Goal: Use online tool/utility: Utilize a website feature to perform a specific function

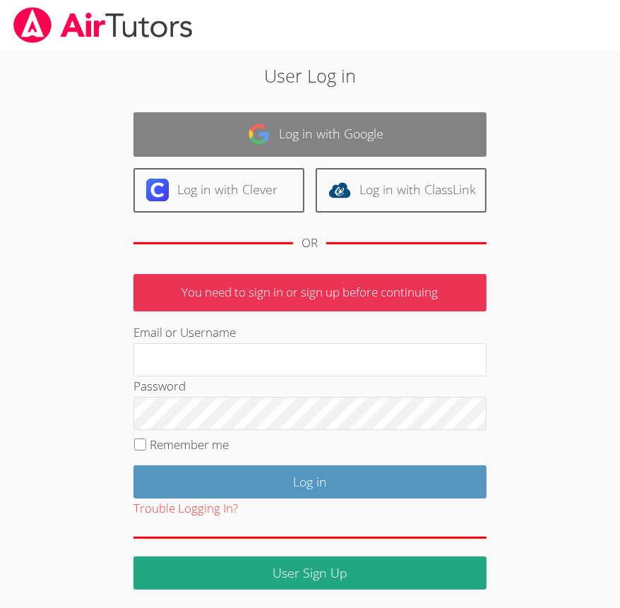
click at [416, 124] on link "Log in with Google" at bounding box center [310, 134] width 353 height 45
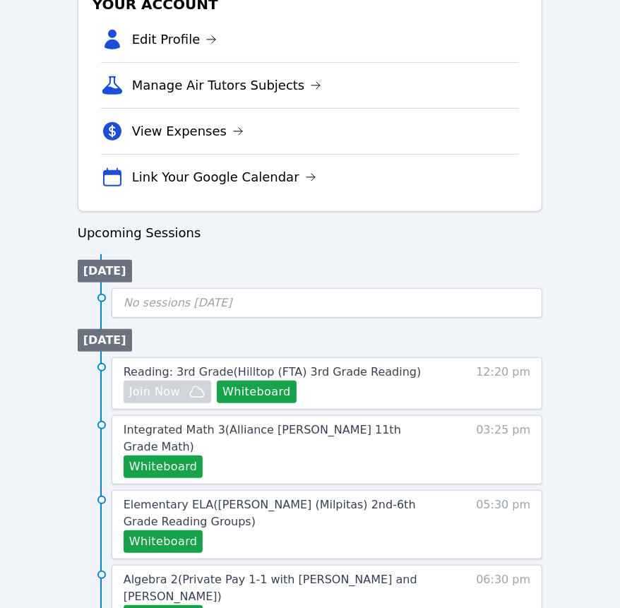
scroll to position [700, 0]
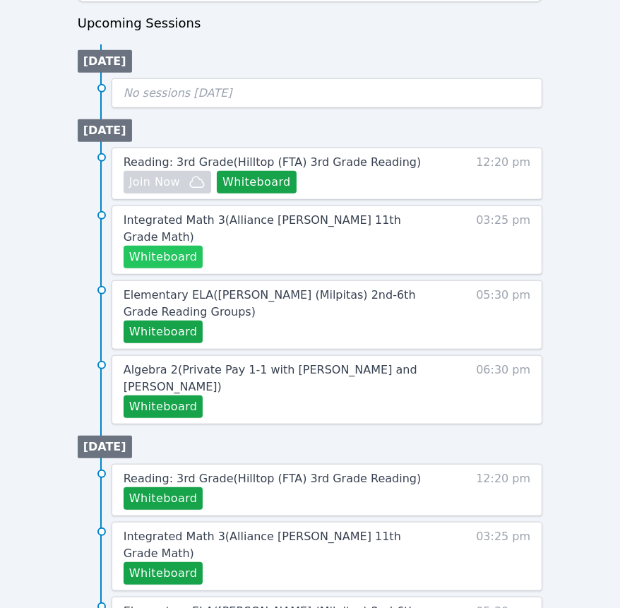
click at [177, 246] on button "Whiteboard" at bounding box center [164, 257] width 80 height 23
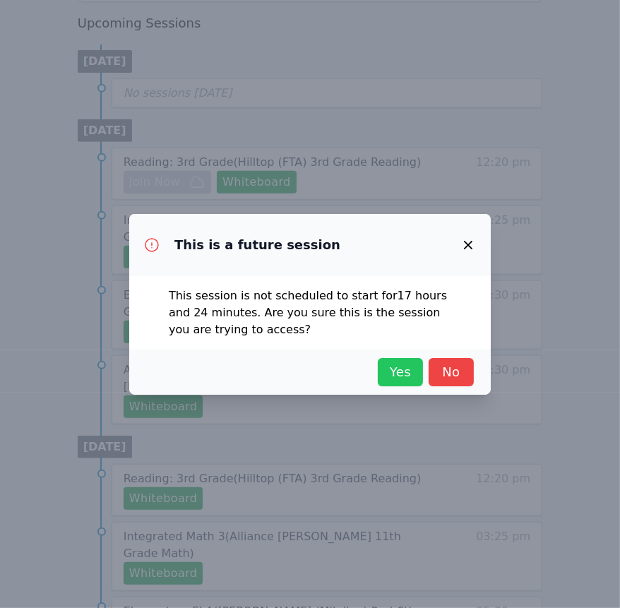
click at [413, 377] on span "Yes" at bounding box center [400, 373] width 31 height 20
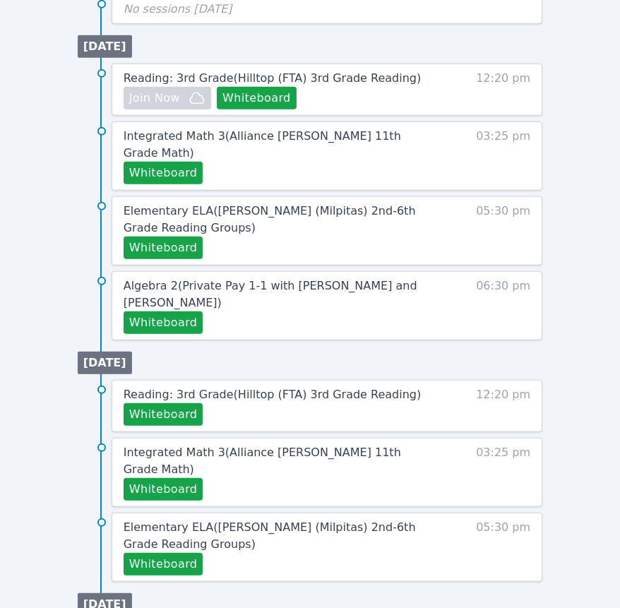
scroll to position [855, 0]
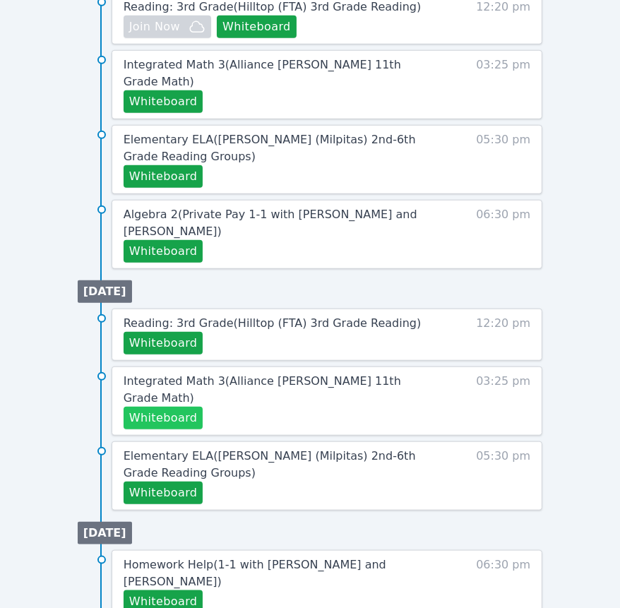
click at [179, 407] on button "Whiteboard" at bounding box center [164, 418] width 80 height 23
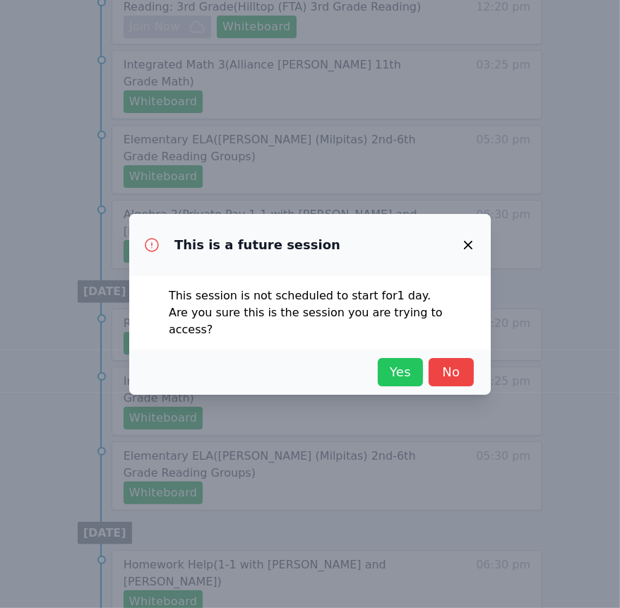
click at [405, 370] on span "Yes" at bounding box center [400, 373] width 31 height 20
